Goal: Transaction & Acquisition: Book appointment/travel/reservation

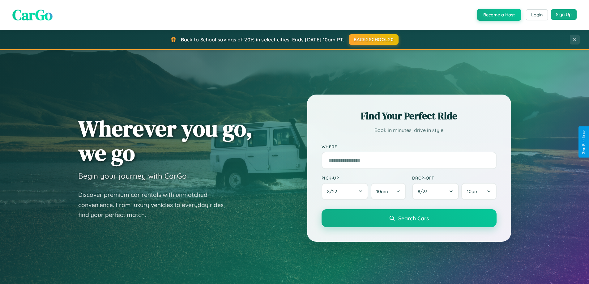
click at [564, 15] on button "Sign Up" at bounding box center [564, 14] width 26 height 11
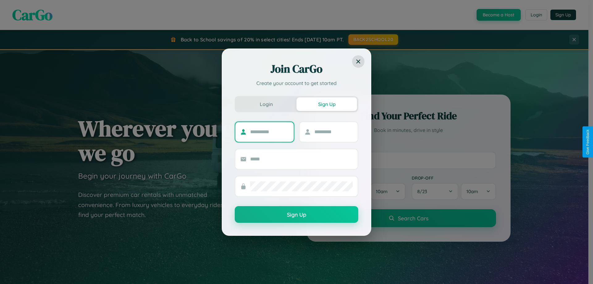
click at [270, 132] on input "text" at bounding box center [269, 132] width 39 height 10
type input "******"
click at [334, 132] on input "text" at bounding box center [334, 132] width 39 height 10
type input "*******"
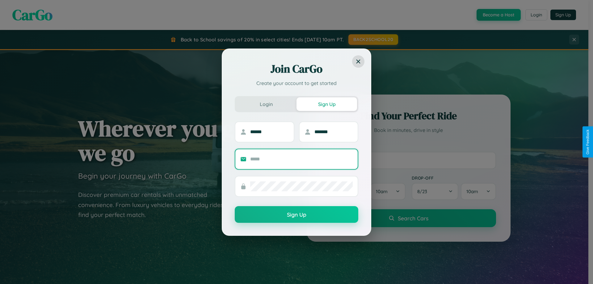
click at [302, 159] on input "text" at bounding box center [301, 159] width 103 height 10
type input "**********"
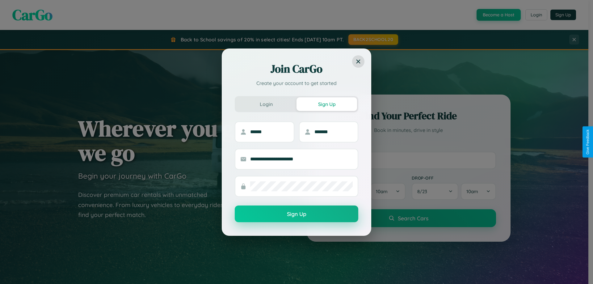
click at [297, 214] on button "Sign Up" at bounding box center [297, 214] width 124 height 17
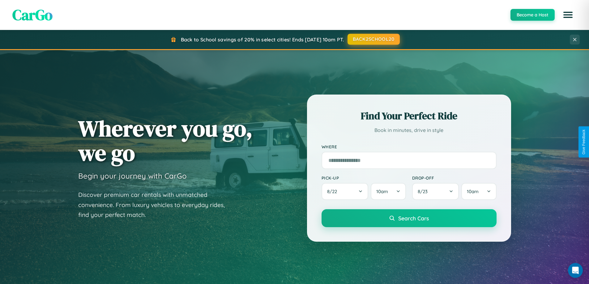
click at [373, 39] on button "BACK2SCHOOL20" at bounding box center [373, 39] width 52 height 11
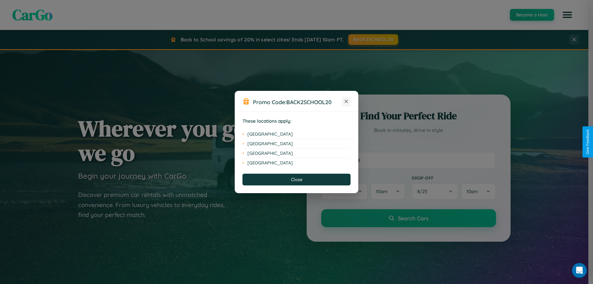
click at [347, 102] on icon at bounding box center [346, 101] width 3 height 3
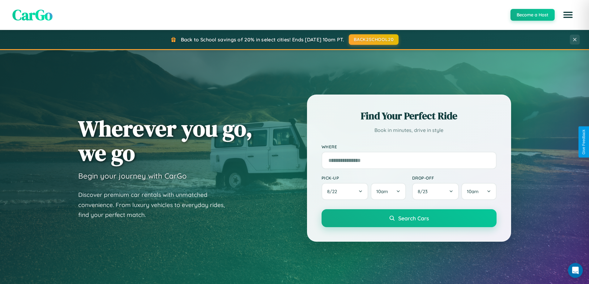
scroll to position [18, 0]
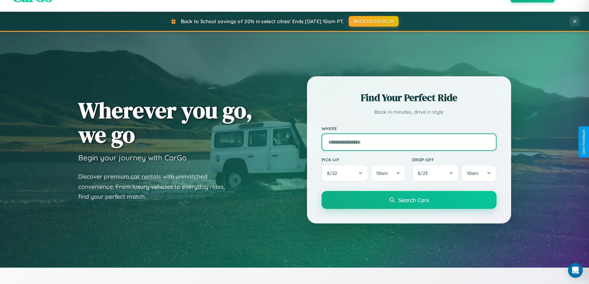
click at [409, 142] on input "text" at bounding box center [408, 142] width 175 height 17
type input "*******"
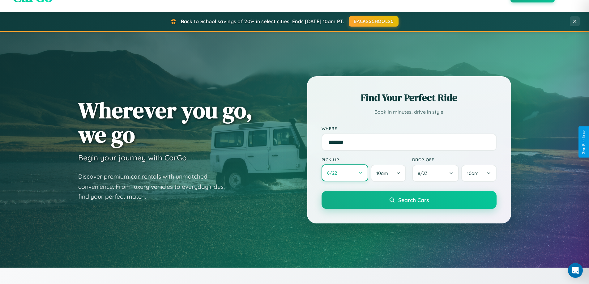
click at [345, 173] on button "8 / 22" at bounding box center [344, 172] width 47 height 17
select select "*"
select select "****"
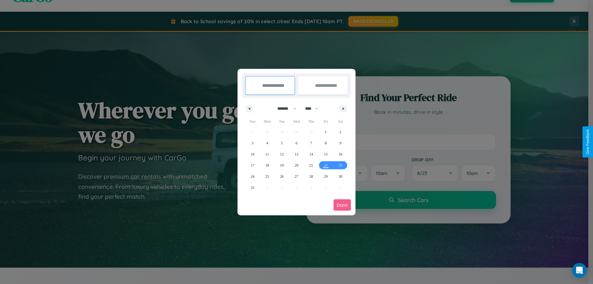
drag, startPoint x: 284, startPoint y: 108, endPoint x: 297, endPoint y: 124, distance: 19.8
click at [284, 108] on select "******* ******** ***** ***** *** **** **** ****** ********* ******* ******** **…" at bounding box center [286, 109] width 26 height 10
select select "**"
click at [253, 165] on span "16" at bounding box center [253, 165] width 4 height 11
type input "**********"
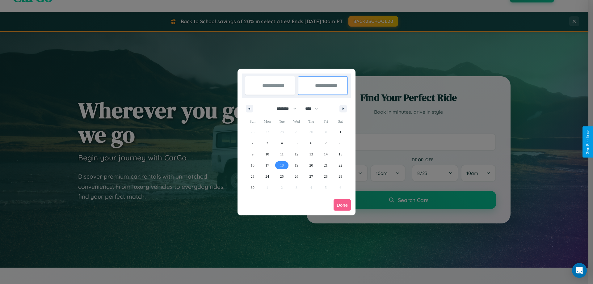
click at [282, 165] on span "18" at bounding box center [282, 165] width 4 height 11
type input "**********"
click at [342, 205] on button "Done" at bounding box center [342, 204] width 17 height 11
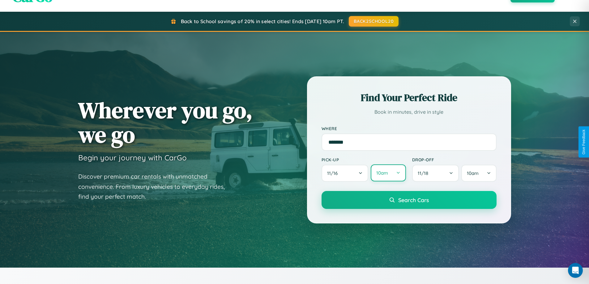
click at [388, 173] on button "10am" at bounding box center [388, 172] width 35 height 17
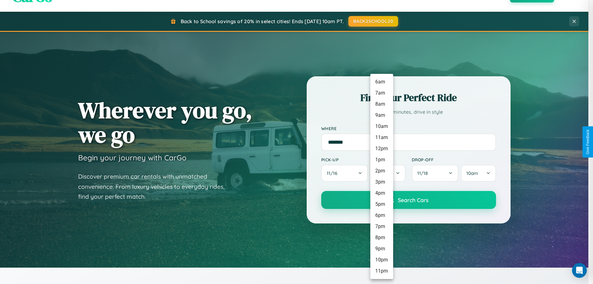
click at [382, 171] on li "2pm" at bounding box center [382, 170] width 23 height 11
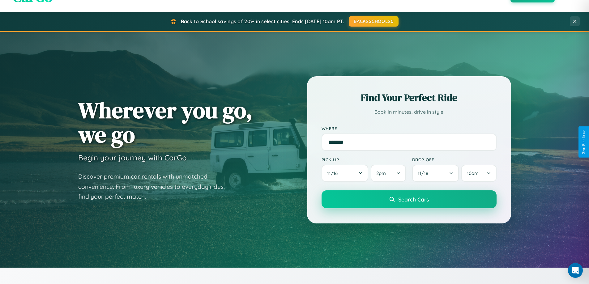
click at [409, 200] on span "Search Cars" at bounding box center [413, 199] width 31 height 7
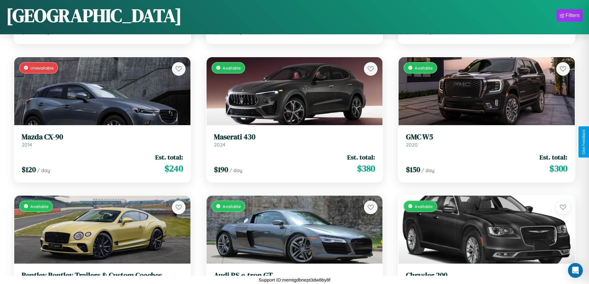
scroll to position [3270, 0]
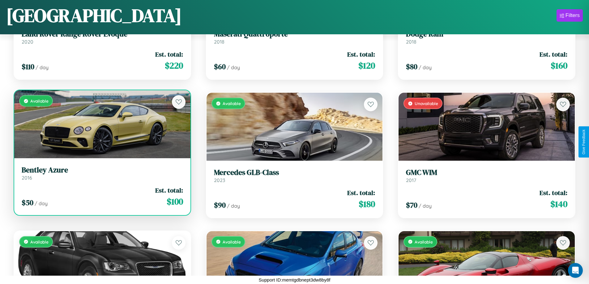
click at [101, 175] on link "Bentley Azure 2016" at bounding box center [102, 173] width 161 height 15
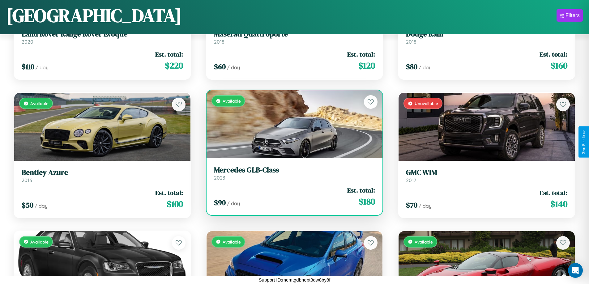
scroll to position [5208, 0]
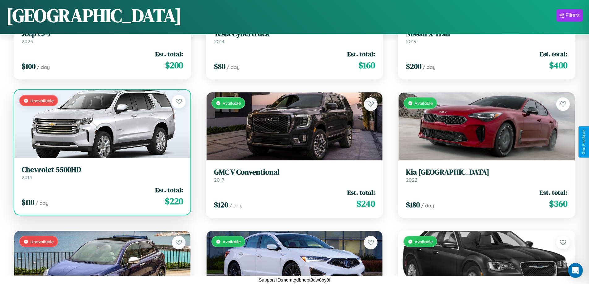
click at [101, 126] on div "Unavailable" at bounding box center [102, 124] width 176 height 68
click at [101, 124] on div "Unavailable" at bounding box center [102, 124] width 176 height 68
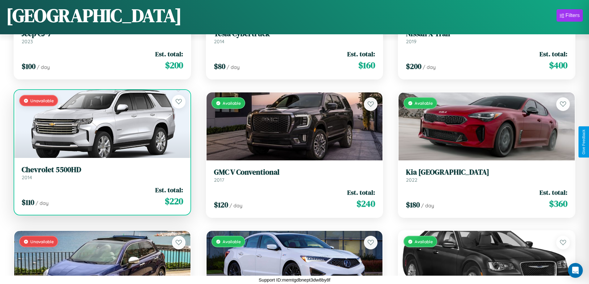
click at [101, 124] on div "Unavailable" at bounding box center [102, 124] width 176 height 68
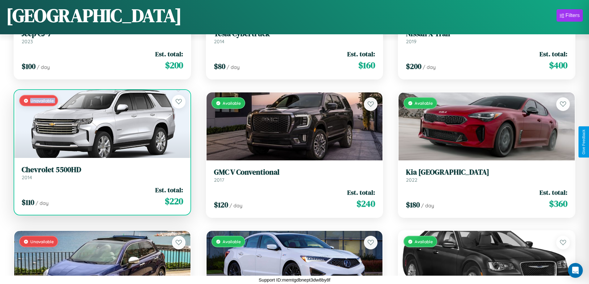
click at [101, 124] on div "Unavailable" at bounding box center [102, 124] width 176 height 68
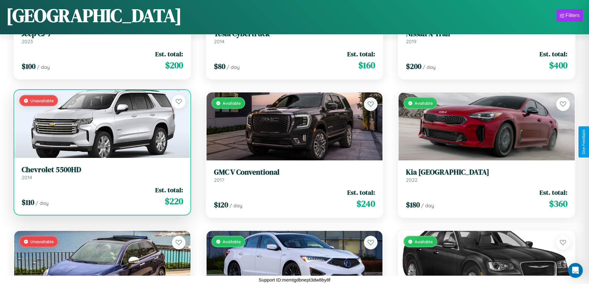
click at [101, 124] on div "Unavailable" at bounding box center [102, 124] width 176 height 68
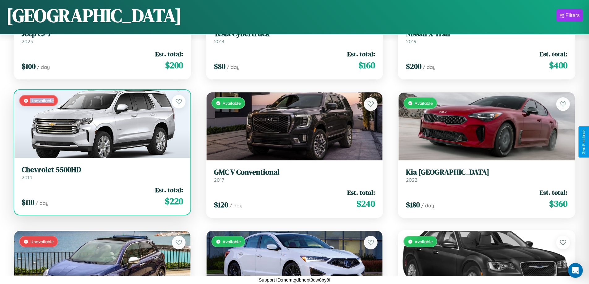
click at [101, 124] on div "Unavailable" at bounding box center [102, 124] width 176 height 68
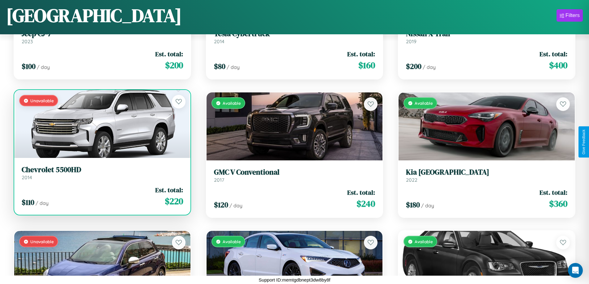
click at [101, 173] on h3 "Chevrolet 5500HD" at bounding box center [102, 169] width 161 height 9
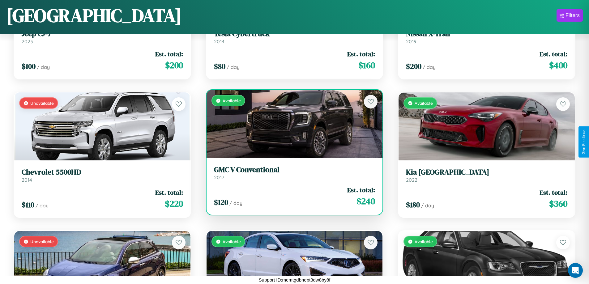
scroll to position [5347, 0]
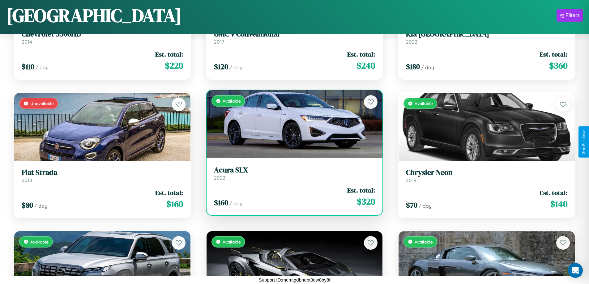
click at [292, 173] on h3 "Acura SLX" at bounding box center [294, 170] width 161 height 9
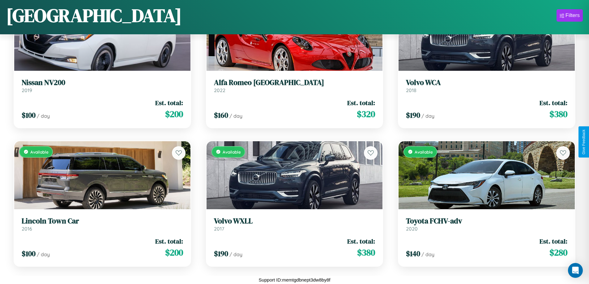
scroll to position [1886, 0]
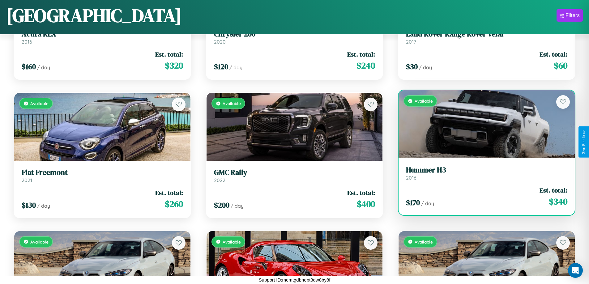
click at [483, 173] on h3 "Hummer H3" at bounding box center [486, 170] width 161 height 9
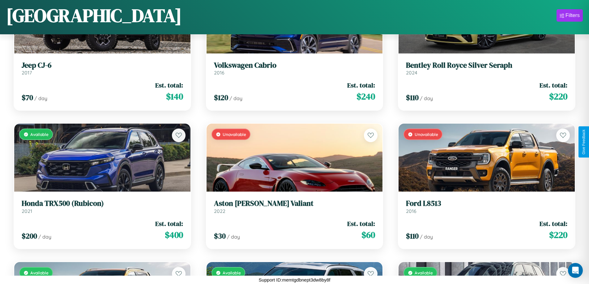
scroll to position [2440, 0]
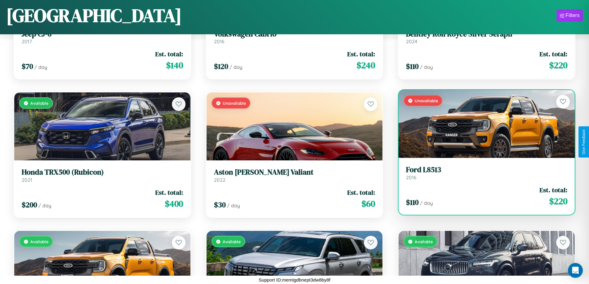
click at [483, 124] on div "Unavailable" at bounding box center [486, 124] width 176 height 68
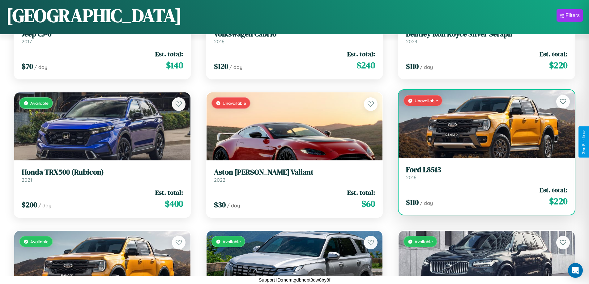
click at [483, 124] on div "Unavailable" at bounding box center [486, 124] width 176 height 68
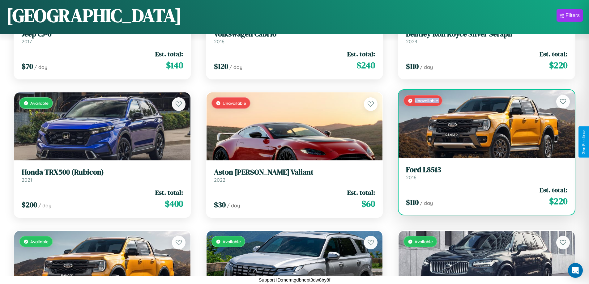
click at [483, 124] on div "Unavailable" at bounding box center [486, 124] width 176 height 68
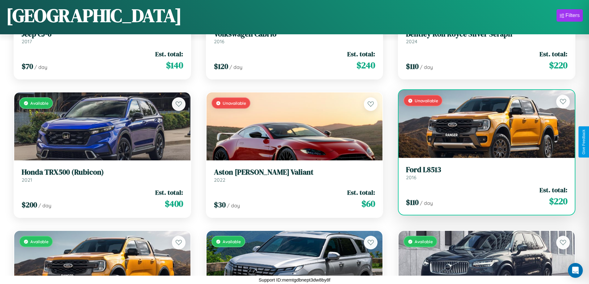
click at [483, 124] on div "Unavailable" at bounding box center [486, 124] width 176 height 68
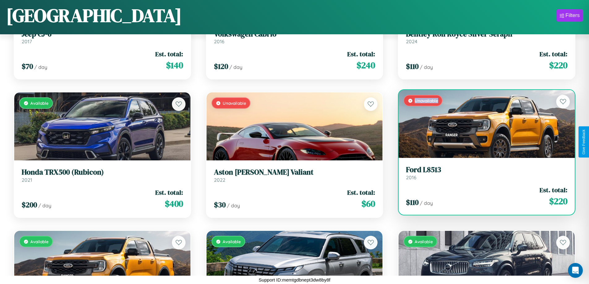
click at [483, 124] on div "Unavailable" at bounding box center [486, 124] width 176 height 68
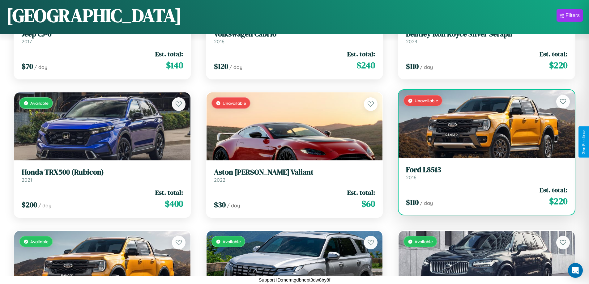
click at [483, 173] on h3 "Ford L8513" at bounding box center [486, 169] width 161 height 9
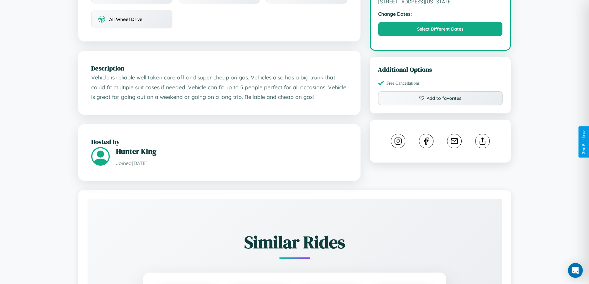
scroll to position [228, 0]
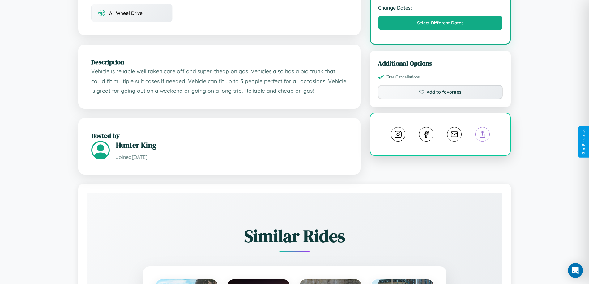
click at [483, 135] on line at bounding box center [483, 133] width 0 height 4
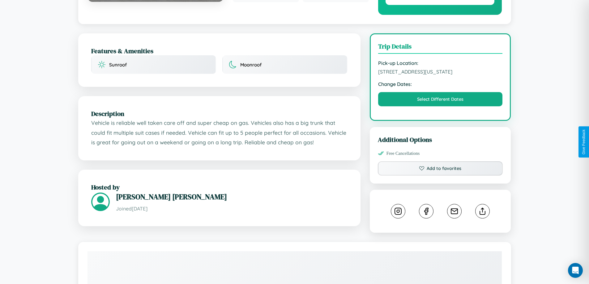
scroll to position [167, 0]
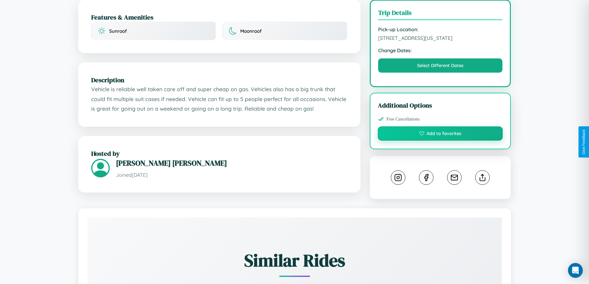
click at [440, 141] on button "Add to favorites" at bounding box center [440, 133] width 125 height 14
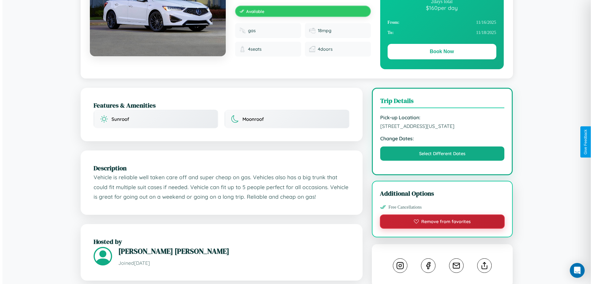
scroll to position [0, 0]
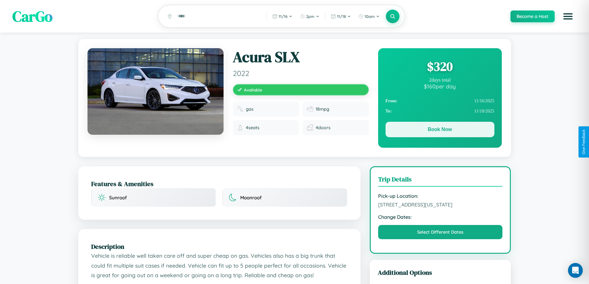
click at [440, 130] on button "Book Now" at bounding box center [439, 129] width 109 height 15
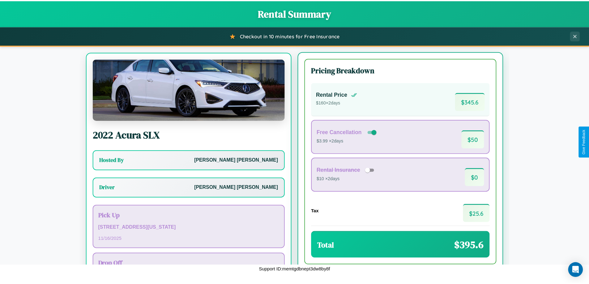
scroll to position [29, 0]
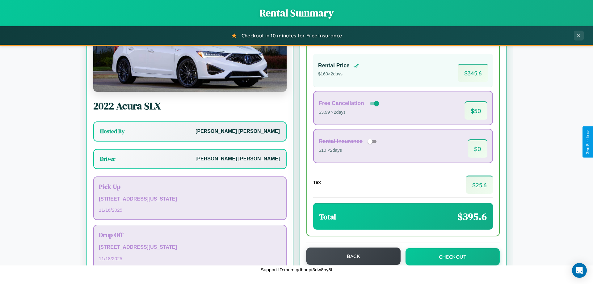
click at [351, 256] on button "Back" at bounding box center [354, 256] width 94 height 17
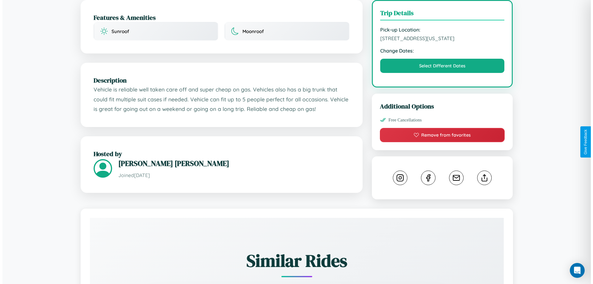
scroll to position [167, 0]
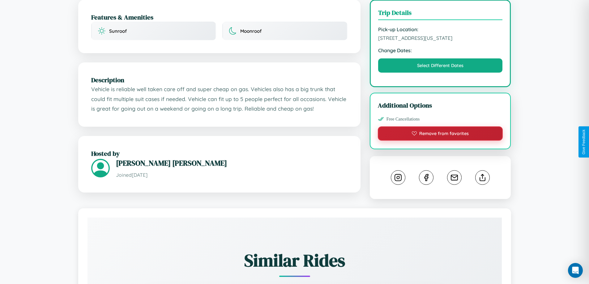
click at [440, 141] on button "Remove from favorites" at bounding box center [440, 133] width 125 height 14
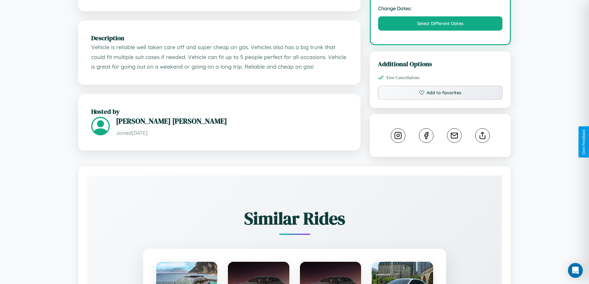
scroll to position [209, 0]
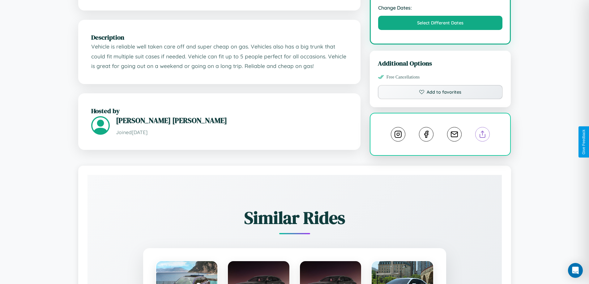
click at [483, 135] on line at bounding box center [483, 133] width 0 height 4
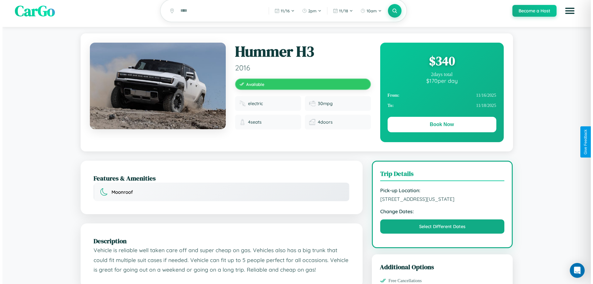
scroll to position [0, 0]
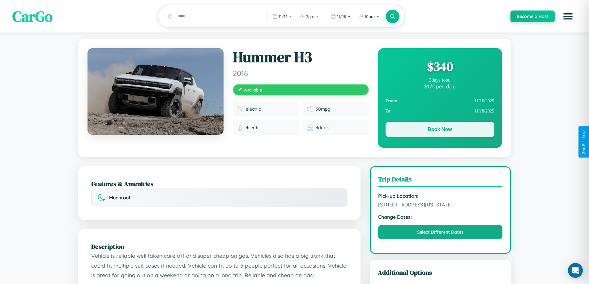
click at [440, 130] on button "Book Now" at bounding box center [439, 129] width 109 height 15
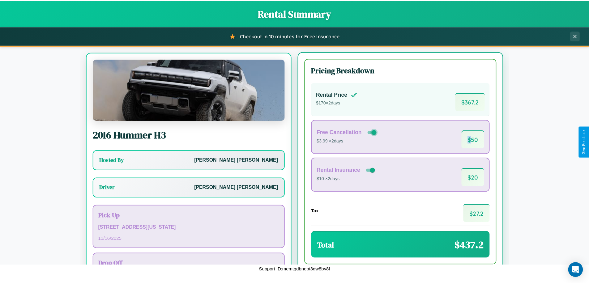
scroll to position [29, 0]
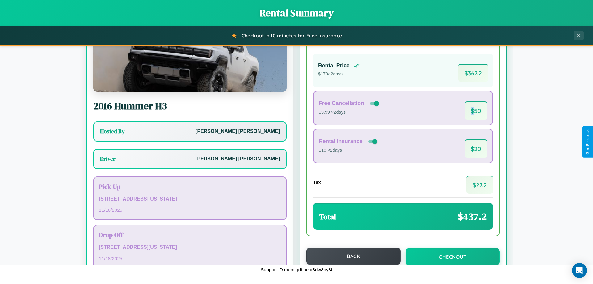
click at [351, 256] on button "Back" at bounding box center [354, 256] width 94 height 17
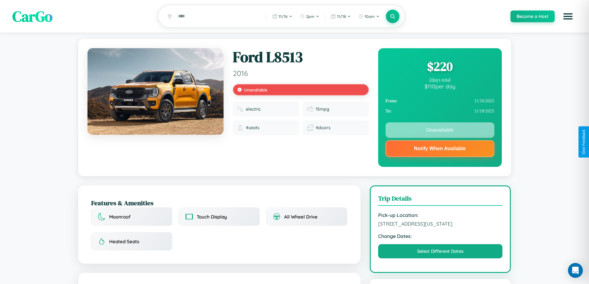
click at [440, 67] on div "$ 220" at bounding box center [439, 66] width 109 height 17
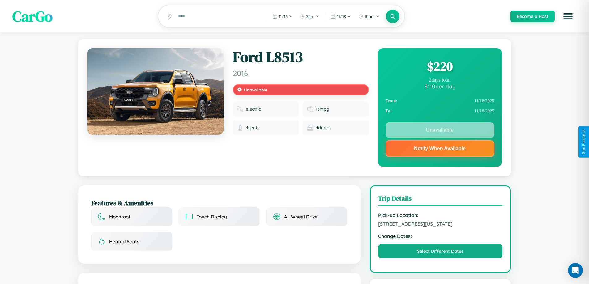
click at [440, 67] on div "$ 220" at bounding box center [439, 66] width 109 height 17
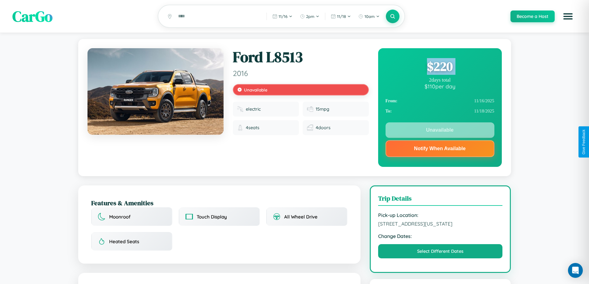
click at [440, 67] on div "$ 220" at bounding box center [439, 66] width 109 height 17
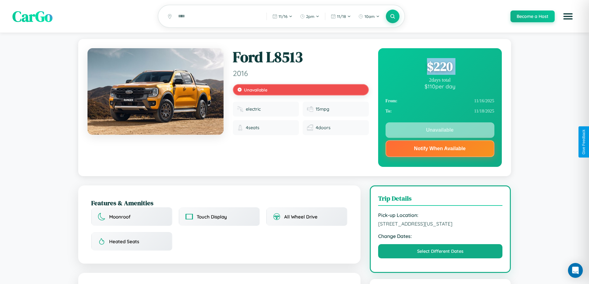
click at [440, 67] on div "$ 220" at bounding box center [439, 66] width 109 height 17
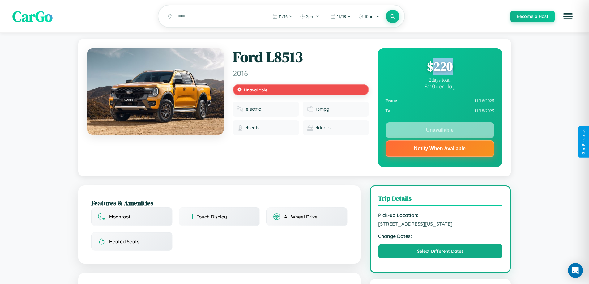
click at [440, 67] on div "$ 220" at bounding box center [439, 66] width 109 height 17
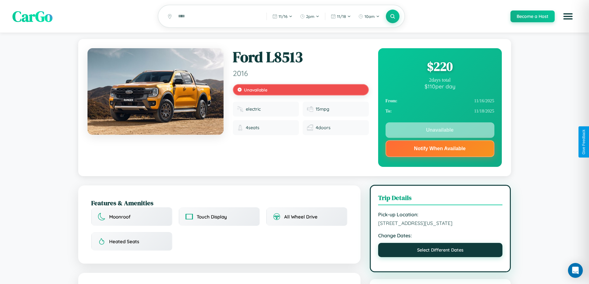
click at [440, 251] on button "Select Different Dates" at bounding box center [440, 250] width 125 height 14
select select "*"
select select "****"
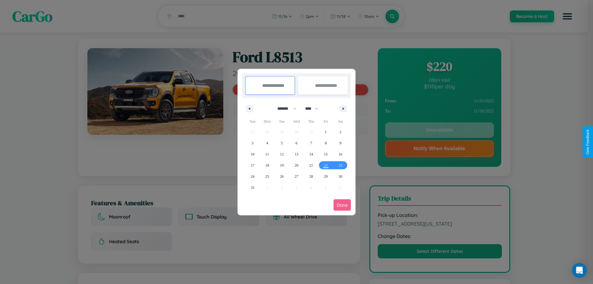
drag, startPoint x: 284, startPoint y: 108, endPoint x: 297, endPoint y: 124, distance: 19.8
click at [284, 108] on select "******* ******** ***** ***** *** **** **** ****** ********* ******* ******** **…" at bounding box center [286, 109] width 26 height 10
select select "*"
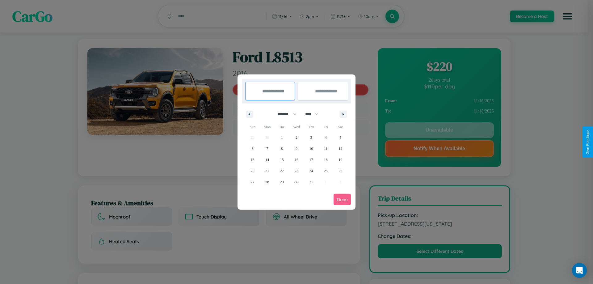
drag, startPoint x: 315, startPoint y: 114, endPoint x: 297, endPoint y: 124, distance: 20.5
click at [315, 114] on select "**** **** **** **** **** **** **** **** **** **** **** **** **** **** **** ****…" at bounding box center [311, 114] width 19 height 10
select select "****"
click at [267, 160] on span "13" at bounding box center [268, 159] width 4 height 11
type input "**********"
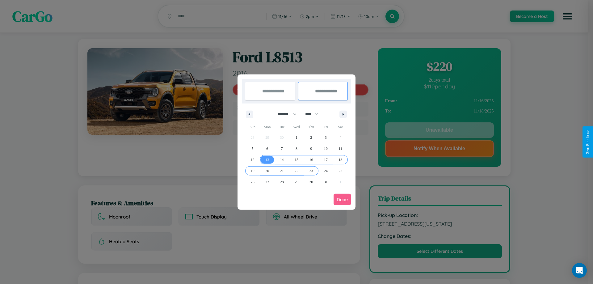
click at [311, 171] on span "23" at bounding box center [311, 170] width 4 height 11
type input "**********"
click at [342, 199] on button "Done" at bounding box center [342, 199] width 17 height 11
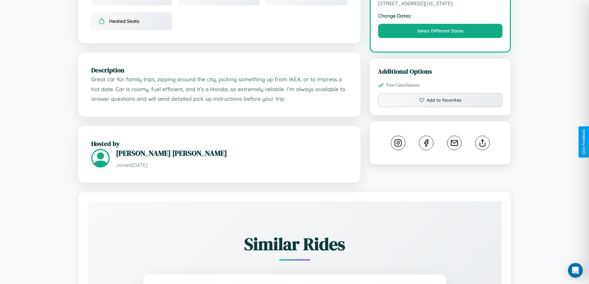
scroll to position [222, 0]
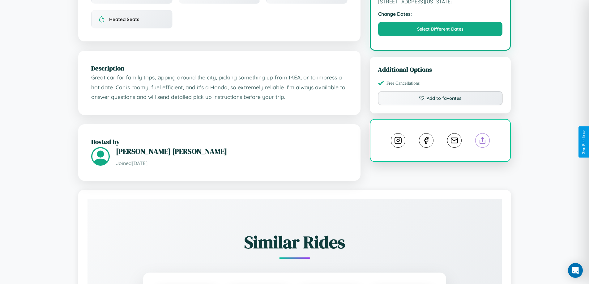
click at [483, 142] on line at bounding box center [483, 139] width 0 height 4
